Goal: Go to known website: Access a specific website the user already knows

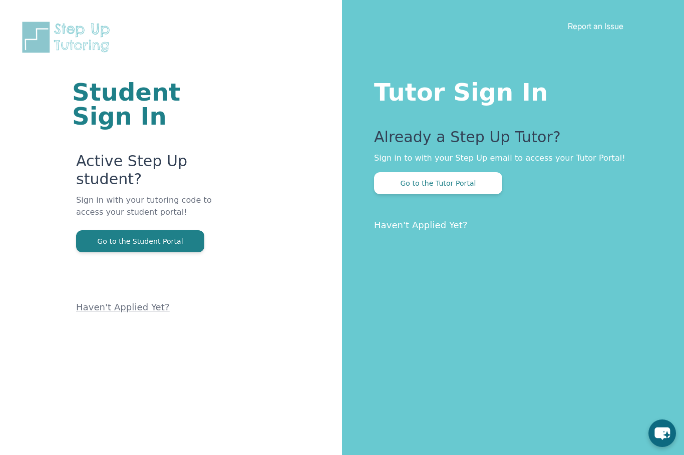
click at [464, 184] on button "Go to the Tutor Portal" at bounding box center [438, 183] width 128 height 22
click at [431, 186] on button "Go to the Tutor Portal" at bounding box center [438, 183] width 128 height 22
